Goal: Check status: Check status

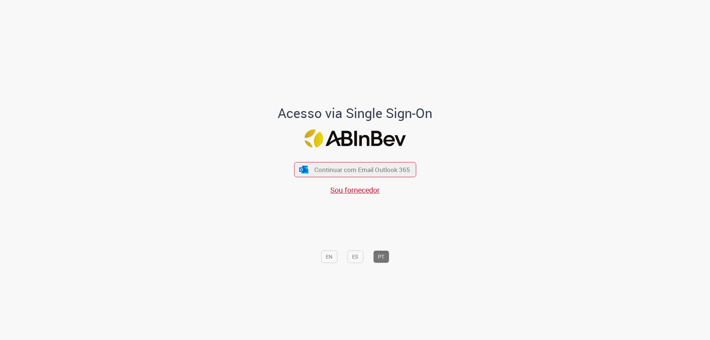
click at [351, 161] on div "Continuar com Email Outlook 365 Sou fornecedor" at bounding box center [355, 174] width 122 height 41
click at [351, 167] on span "Continuar com Email Outlook 365" at bounding box center [362, 169] width 98 height 9
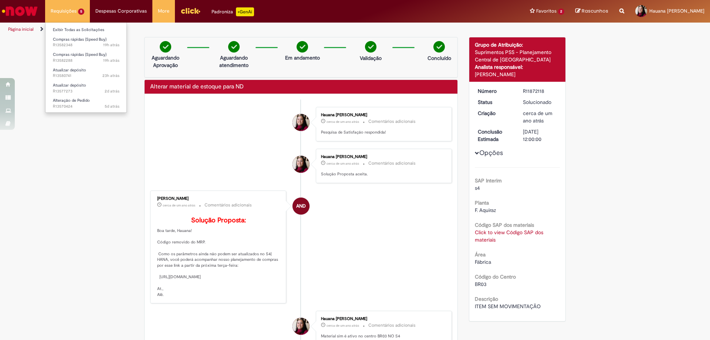
click at [73, 18] on li "Requisições 5 Exibir Todas as Solicitações Compras rápidas (Speed Buy) 19h atrá…" at bounding box center [67, 11] width 45 height 22
click at [70, 42] on span "19h atrás 19 horas atrás R13582348" at bounding box center [86, 45] width 67 height 6
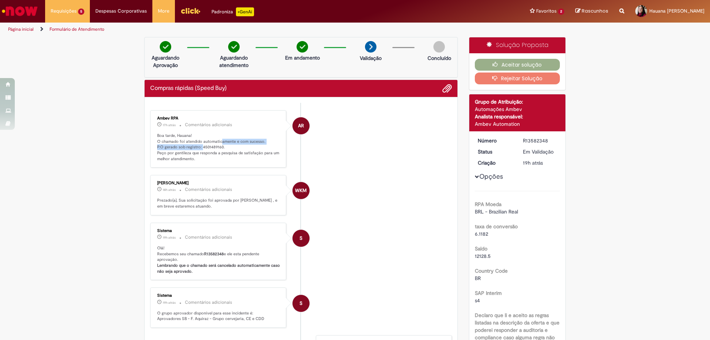
drag, startPoint x: 199, startPoint y: 147, endPoint x: 218, endPoint y: 144, distance: 19.8
click at [218, 144] on p "Boa tarde, Hauana! O chamado foi atendido automaticamente e com sucesso. P.O ge…" at bounding box center [218, 147] width 123 height 29
copy p "amente e com sucesso. P.O gerado sob registro:"
click at [195, 160] on p "Boa tarde, Hauana! O chamado foi atendido automaticamente e com sucesso. P.O ge…" at bounding box center [218, 147] width 123 height 29
drag, startPoint x: 201, startPoint y: 148, endPoint x: 217, endPoint y: 149, distance: 16.3
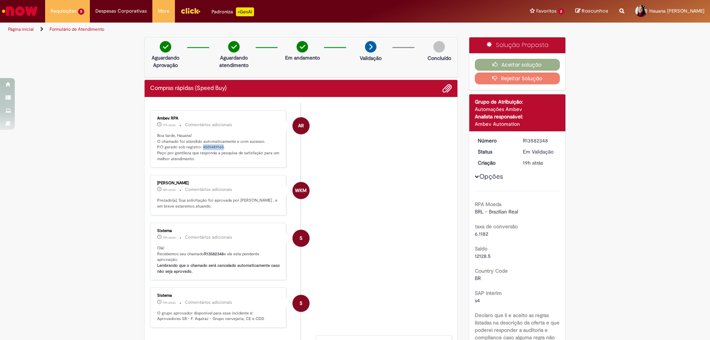
click at [219, 147] on p "Boa tarde, Hauana! O chamado foi atendido automaticamente e com sucesso. P.O ge…" at bounding box center [218, 147] width 123 height 29
copy p "4501489160"
click at [520, 66] on button "Aceitar solução" at bounding box center [517, 65] width 85 height 12
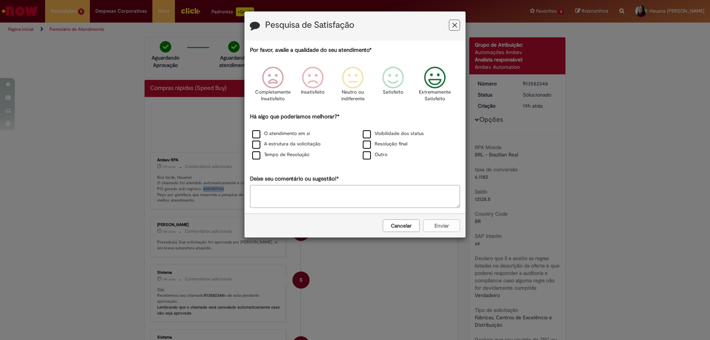
click at [432, 79] on icon "Feedback" at bounding box center [435, 78] width 28 height 22
click at [257, 137] on label "O atendimento em si" at bounding box center [281, 133] width 58 height 7
click at [439, 224] on button "Enviar" at bounding box center [441, 225] width 37 height 13
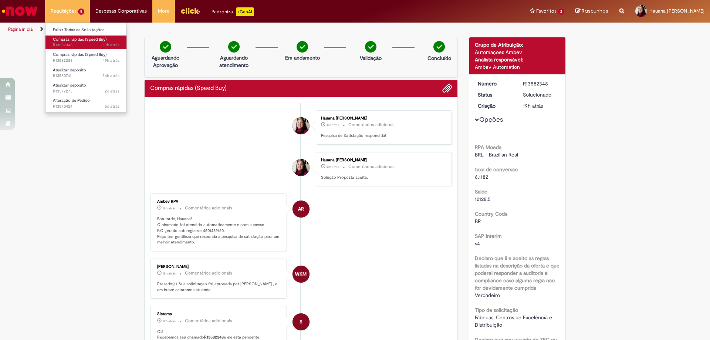
click at [61, 42] on span "Compras rápidas (Speed Buy)" at bounding box center [80, 40] width 54 height 6
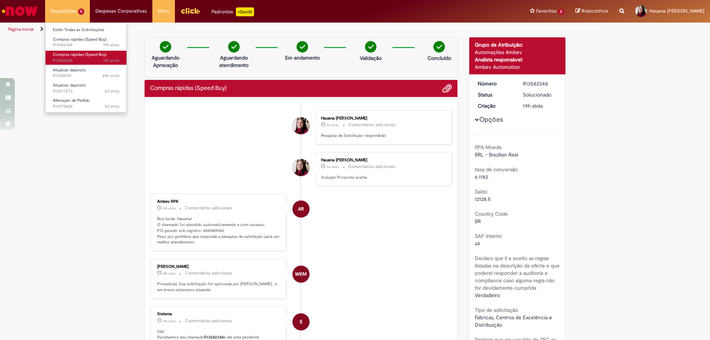
click at [60, 54] on span "Compras rápidas (Speed Buy)" at bounding box center [80, 55] width 54 height 6
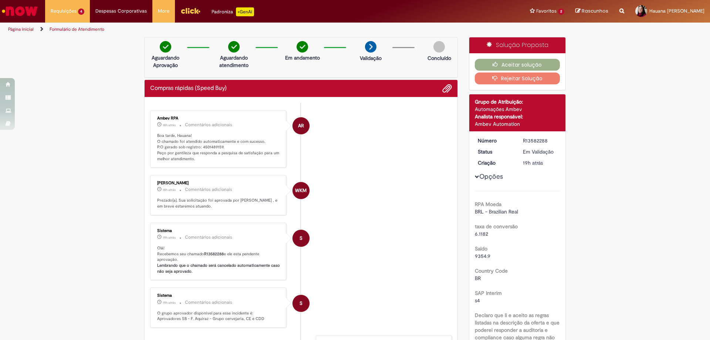
drag, startPoint x: 198, startPoint y: 103, endPoint x: 206, endPoint y: 102, distance: 7.4
click at [206, 103] on ul "AR Ambev RPA 18h atrás 18 horas atrás Comentários adicionais Boa tarde, Hauana!…" at bounding box center [301, 276] width 302 height 347
drag, startPoint x: 199, startPoint y: 147, endPoint x: 218, endPoint y: 147, distance: 19.2
click at [218, 147] on p "Boa tarde, Hauana! O chamado foi atendido automaticamente e com sucesso. P.O ge…" at bounding box center [218, 147] width 123 height 29
copy p "4501489159"
